Goal: Navigation & Orientation: Find specific page/section

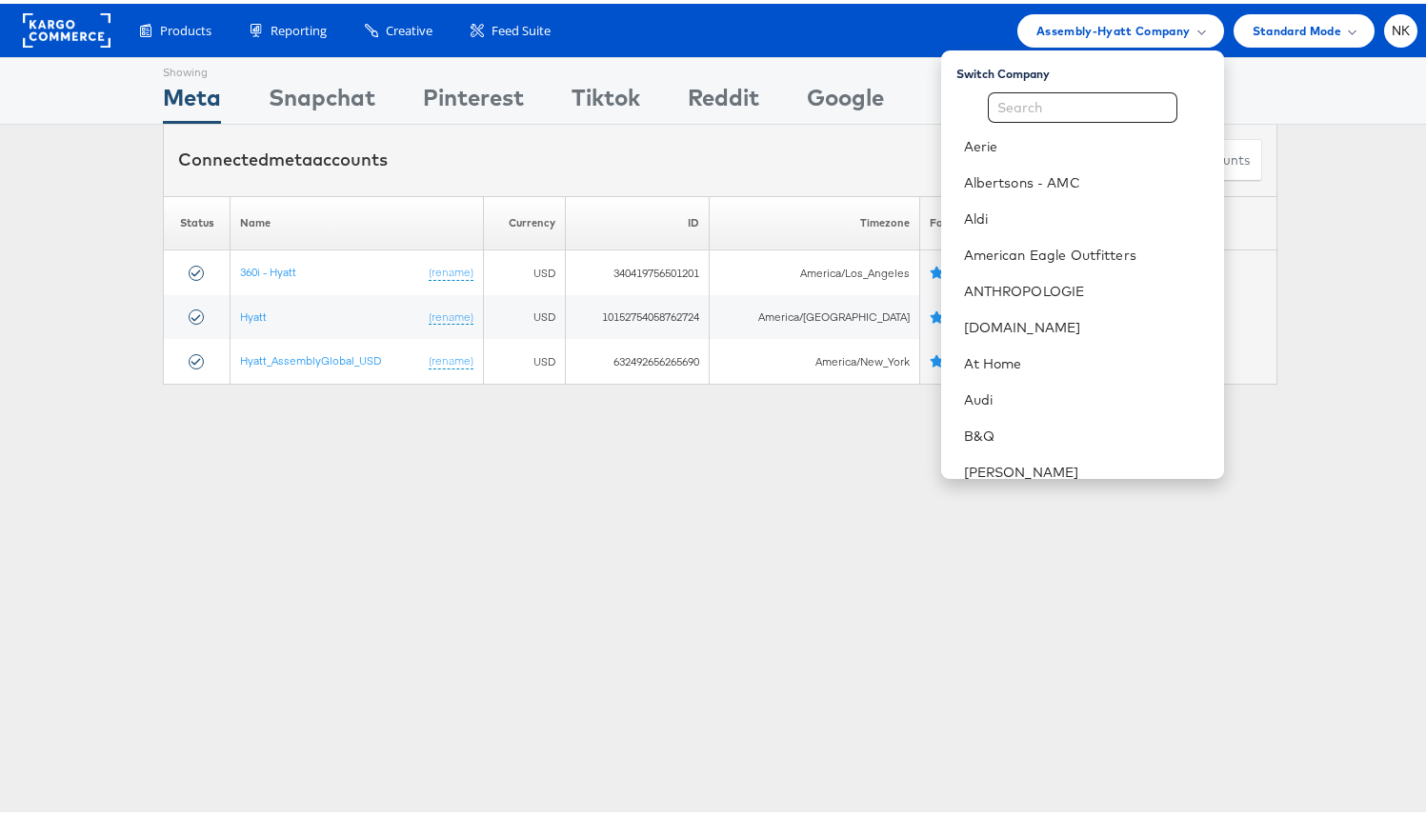
scroll to position [916, 0]
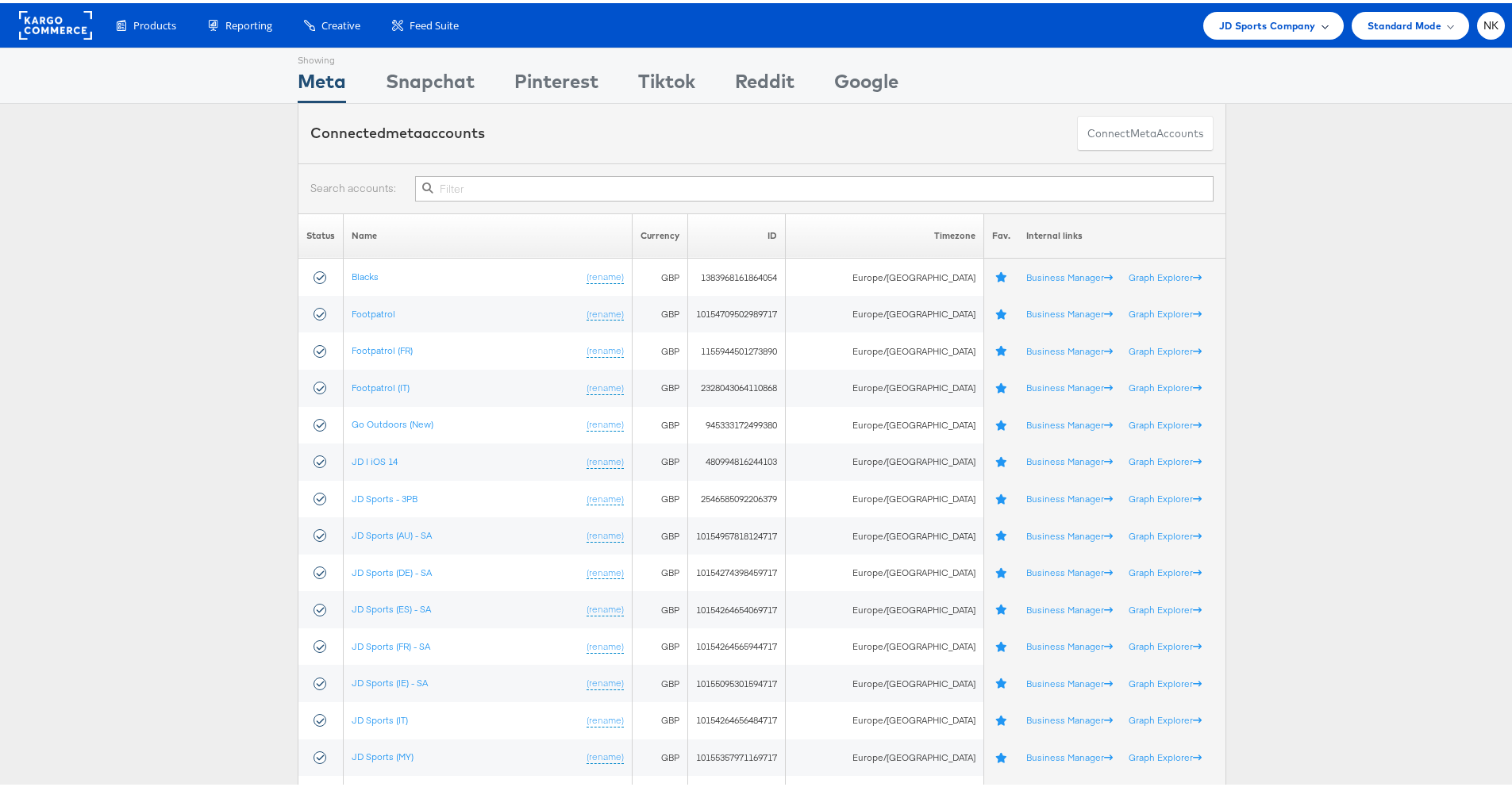
click at [1272, 17] on span "JD Sports Company" at bounding box center [1267, 22] width 97 height 17
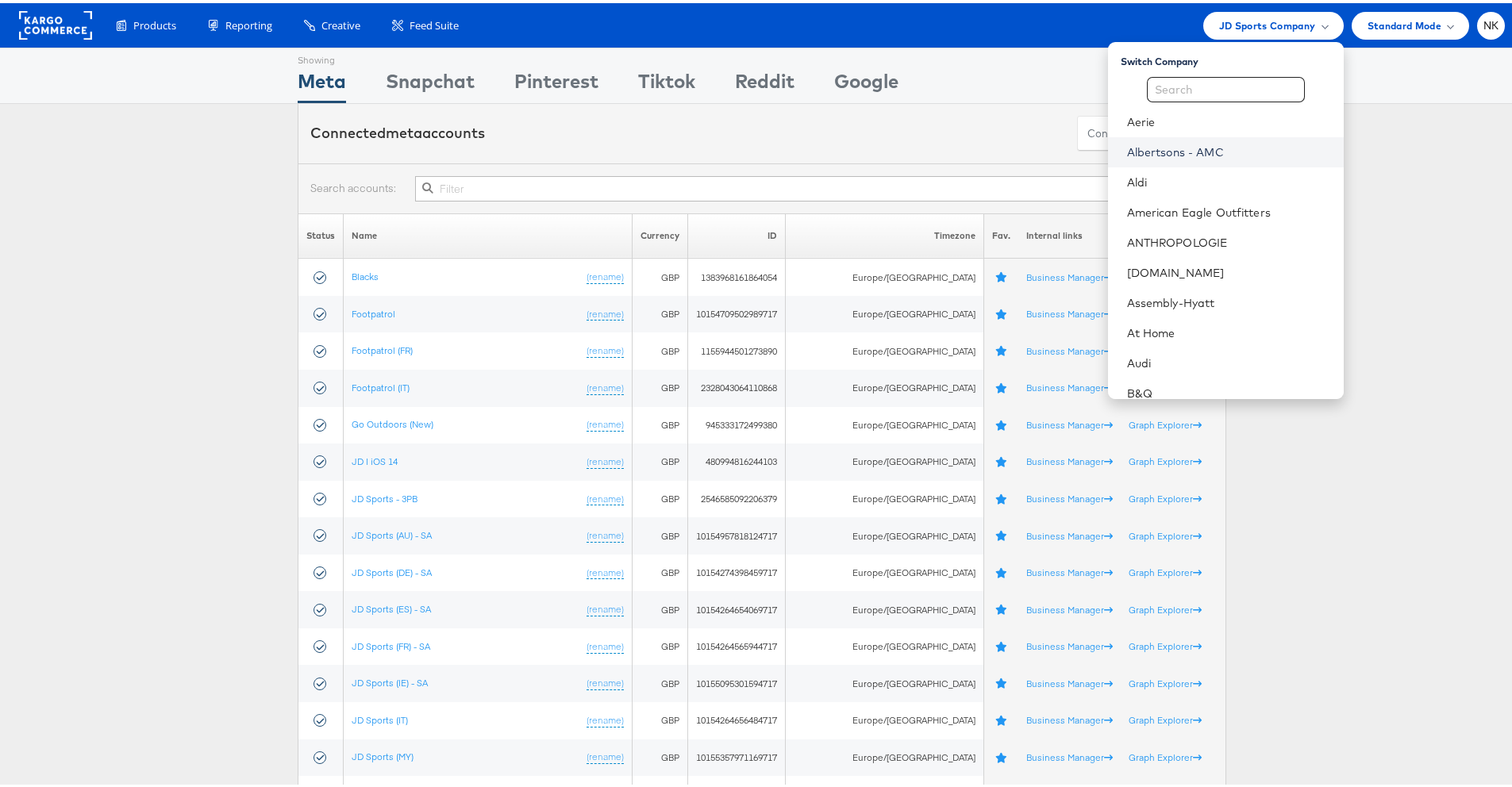
click at [1192, 148] on link "Albertsons - AMC" at bounding box center [1229, 149] width 204 height 16
